Goal: Task Accomplishment & Management: Use online tool/utility

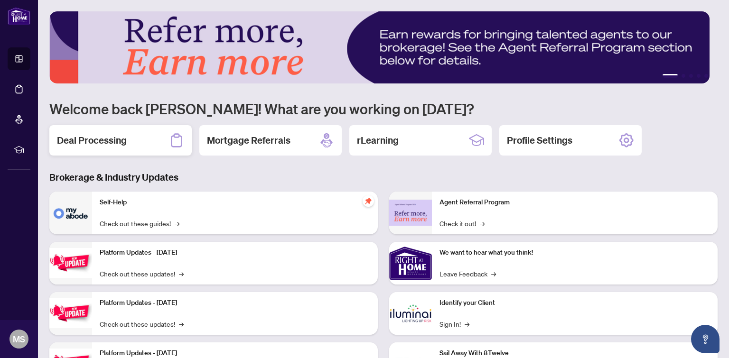
click at [106, 135] on h2 "Deal Processing" at bounding box center [92, 140] width 70 height 13
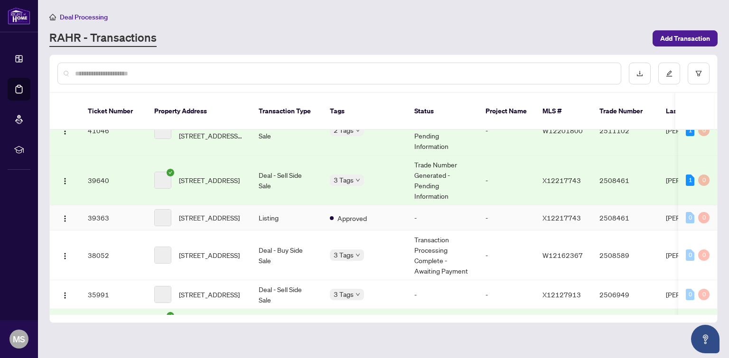
scroll to position [79, 0]
